Goal: Browse casually: Explore the website without a specific task or goal

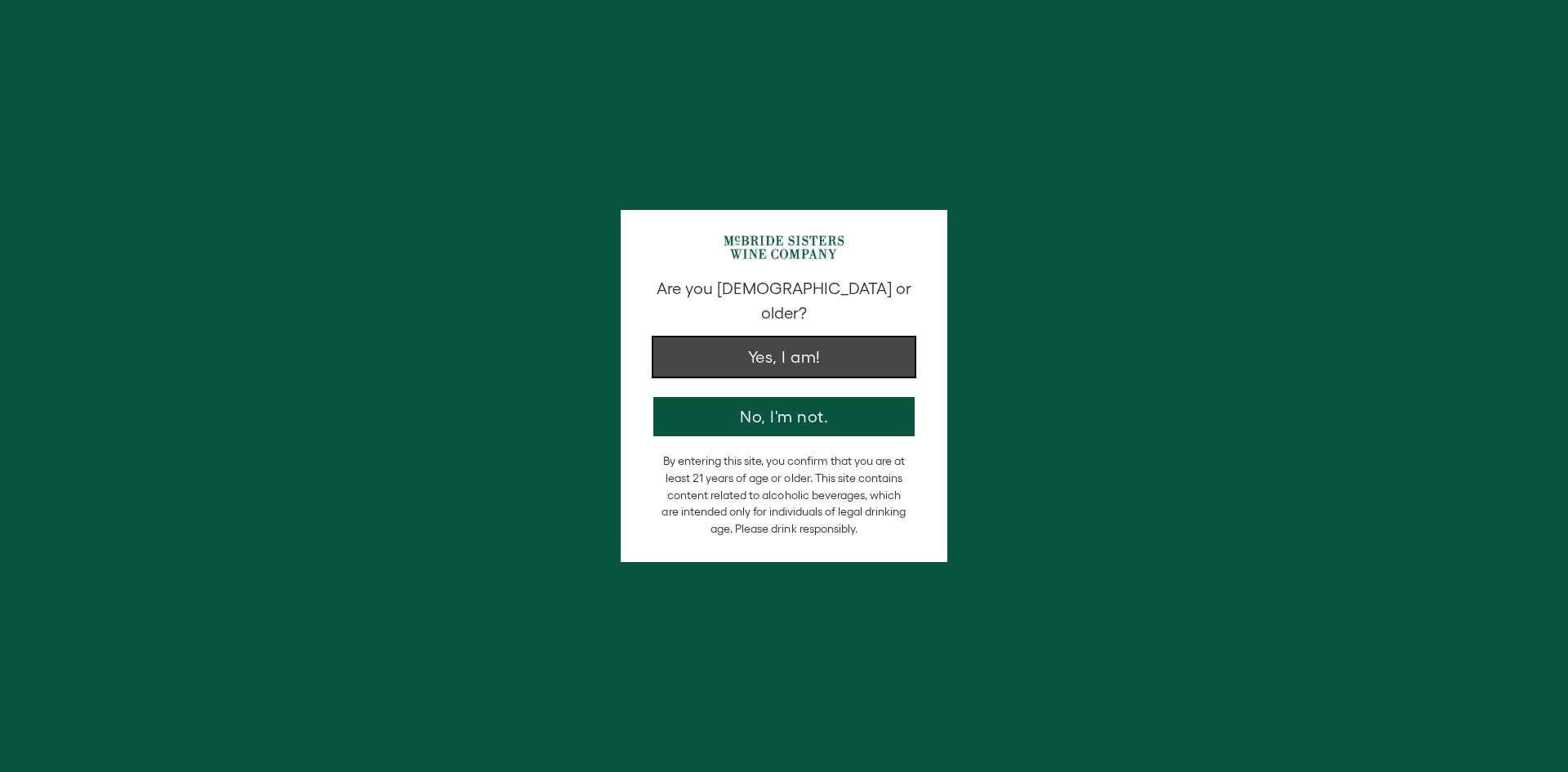
click at [752, 337] on button "Yes, I am!" at bounding box center [783, 357] width 261 height 39
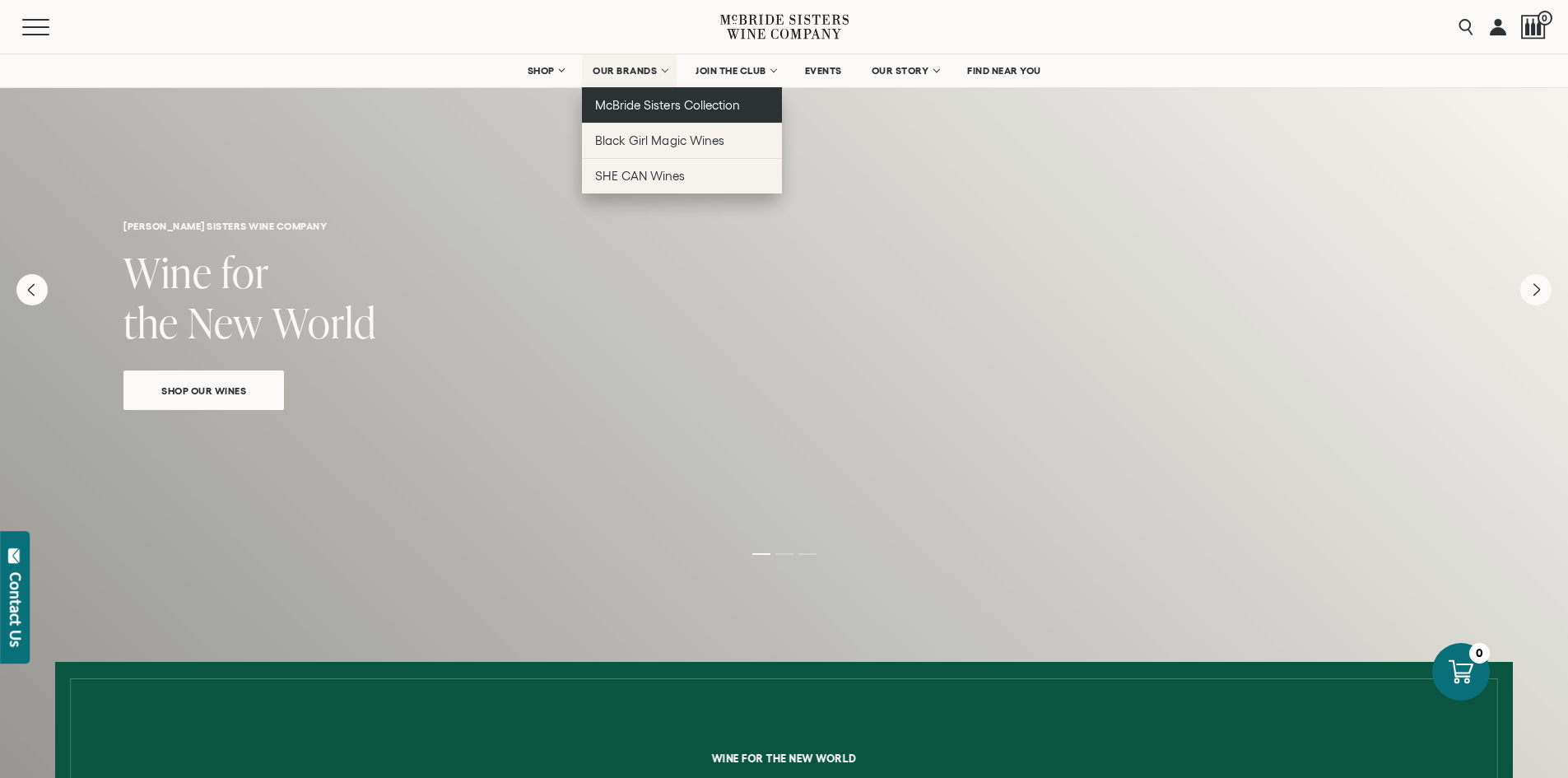
click at [643, 107] on span "McBride Sisters Collection" at bounding box center [667, 105] width 144 height 14
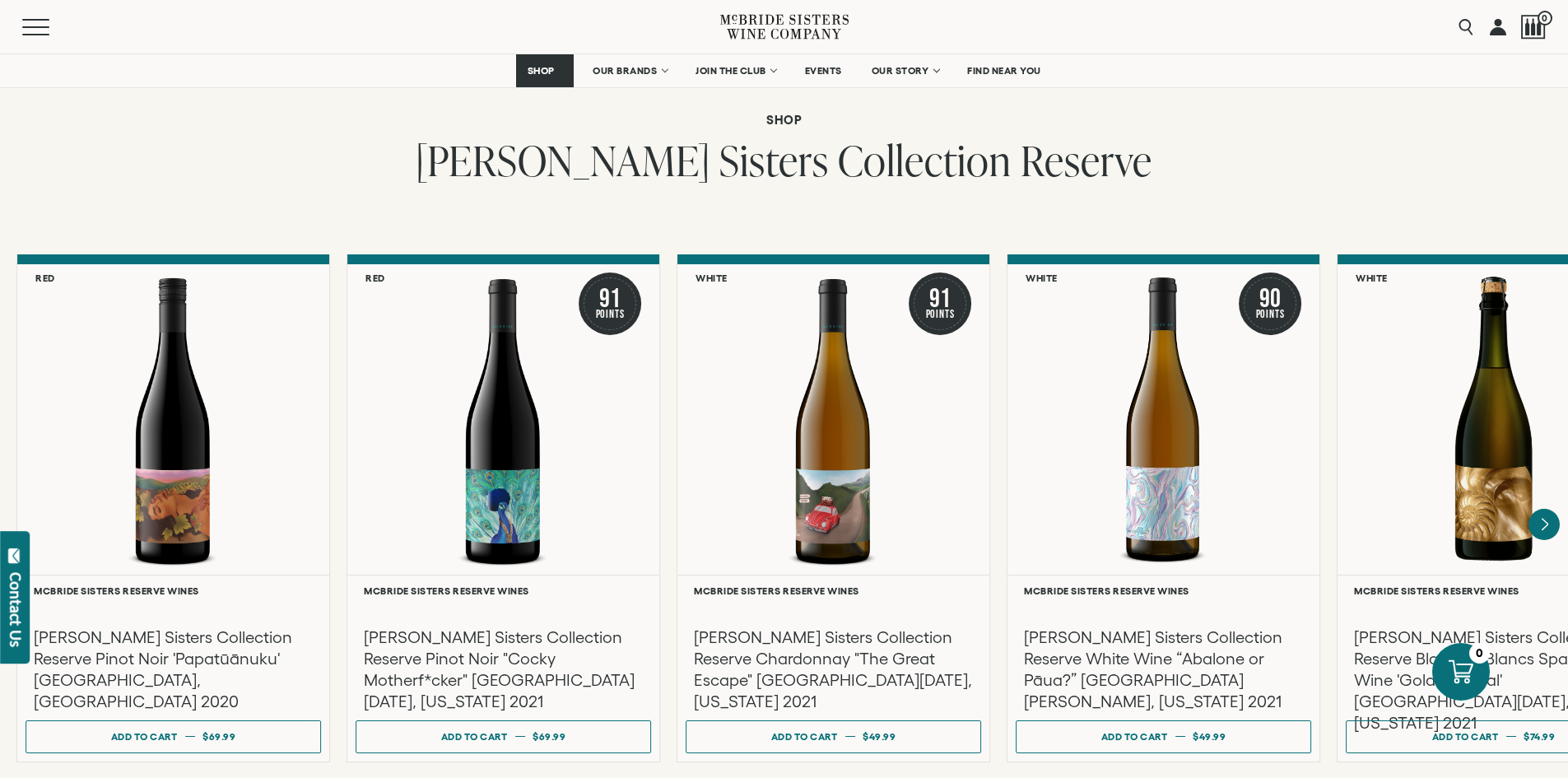
scroll to position [2631, 0]
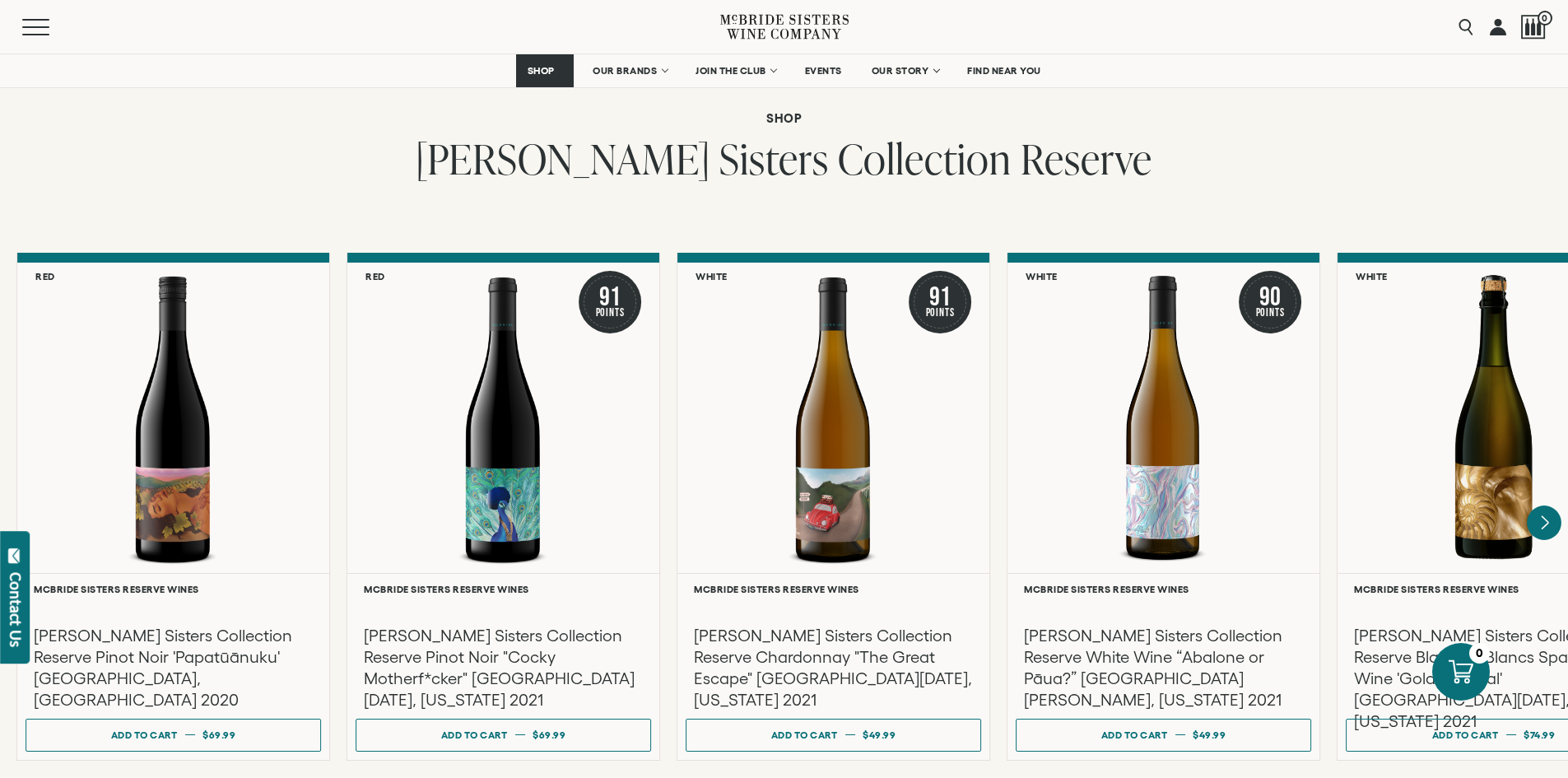
click at [1536, 506] on icon "Next" at bounding box center [1544, 523] width 35 height 35
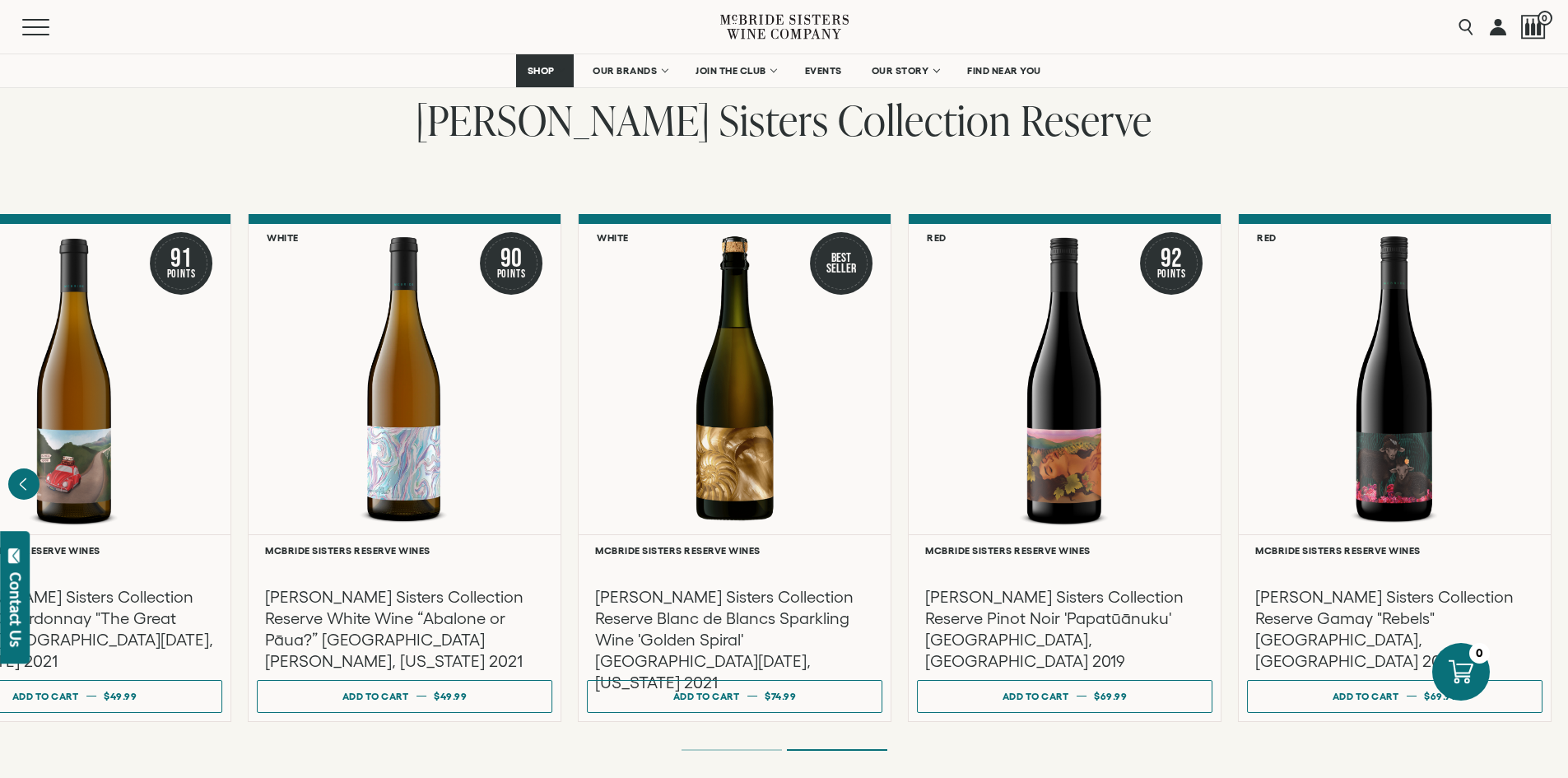
scroll to position [2676, 0]
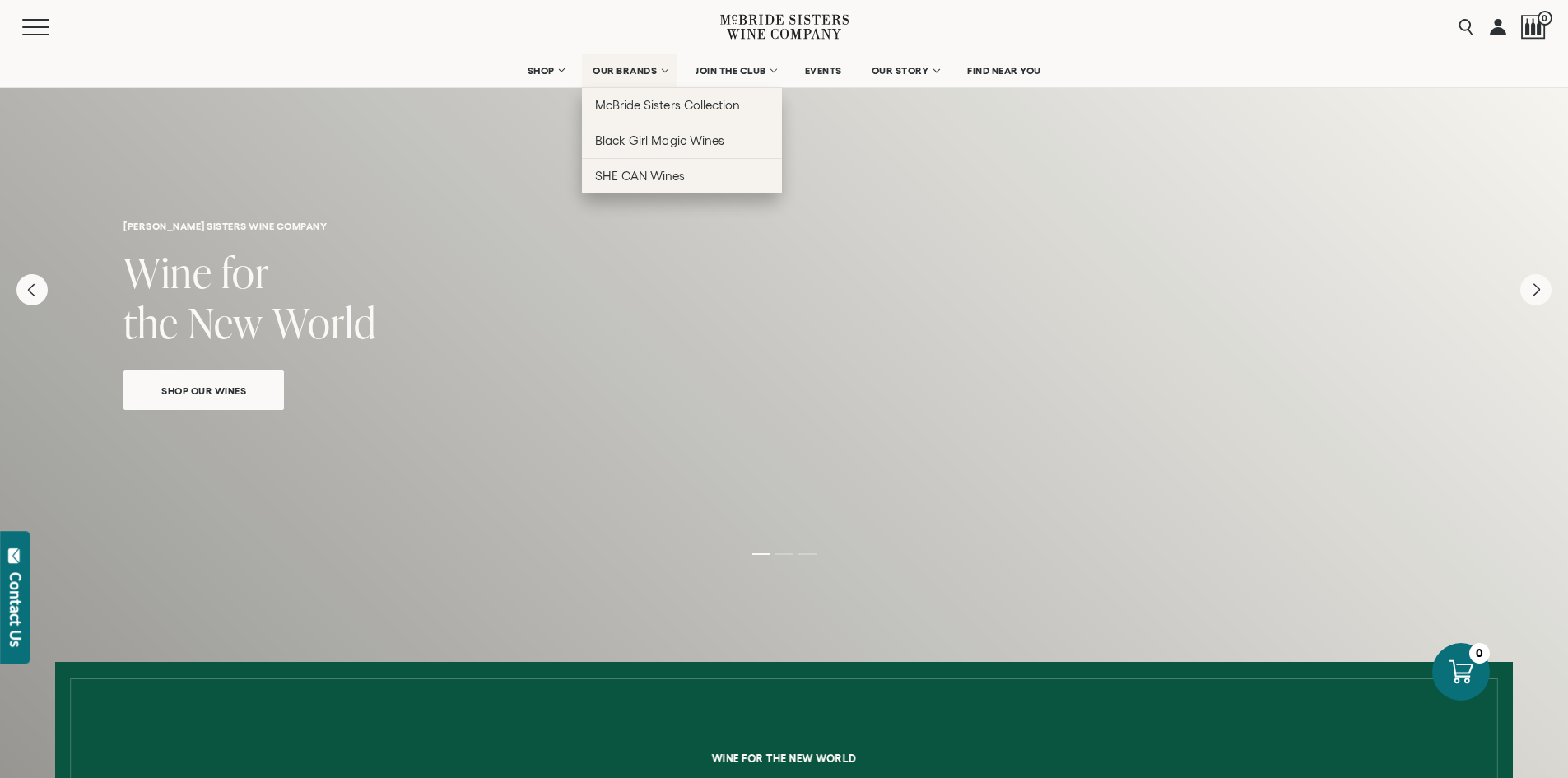
click at [612, 70] on span "OUR BRANDS" at bounding box center [624, 70] width 64 height 12
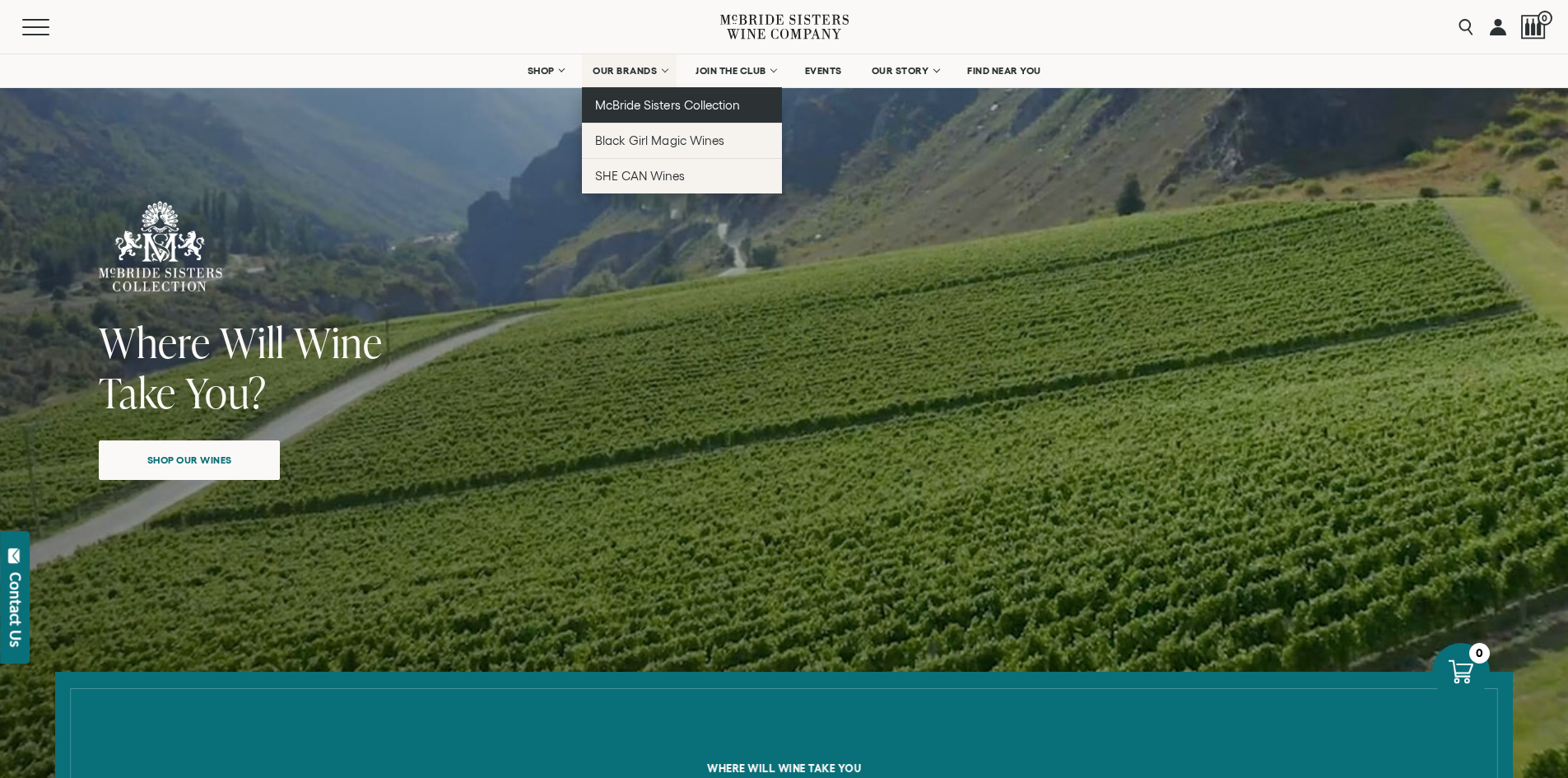
click at [644, 112] on link "McBride Sisters Collection" at bounding box center [681, 105] width 200 height 36
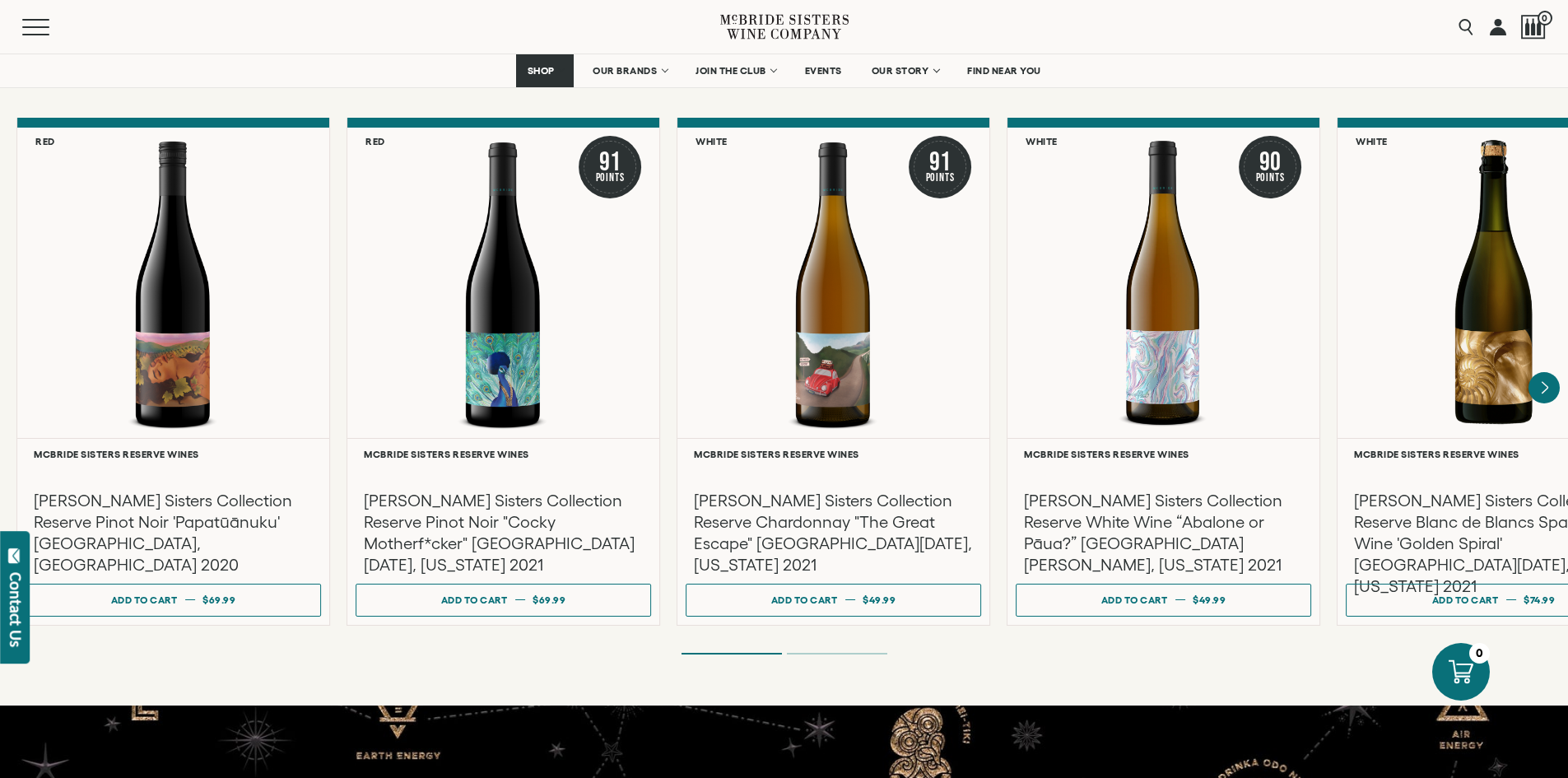
scroll to position [2761, 0]
